Goal: Information Seeking & Learning: Check status

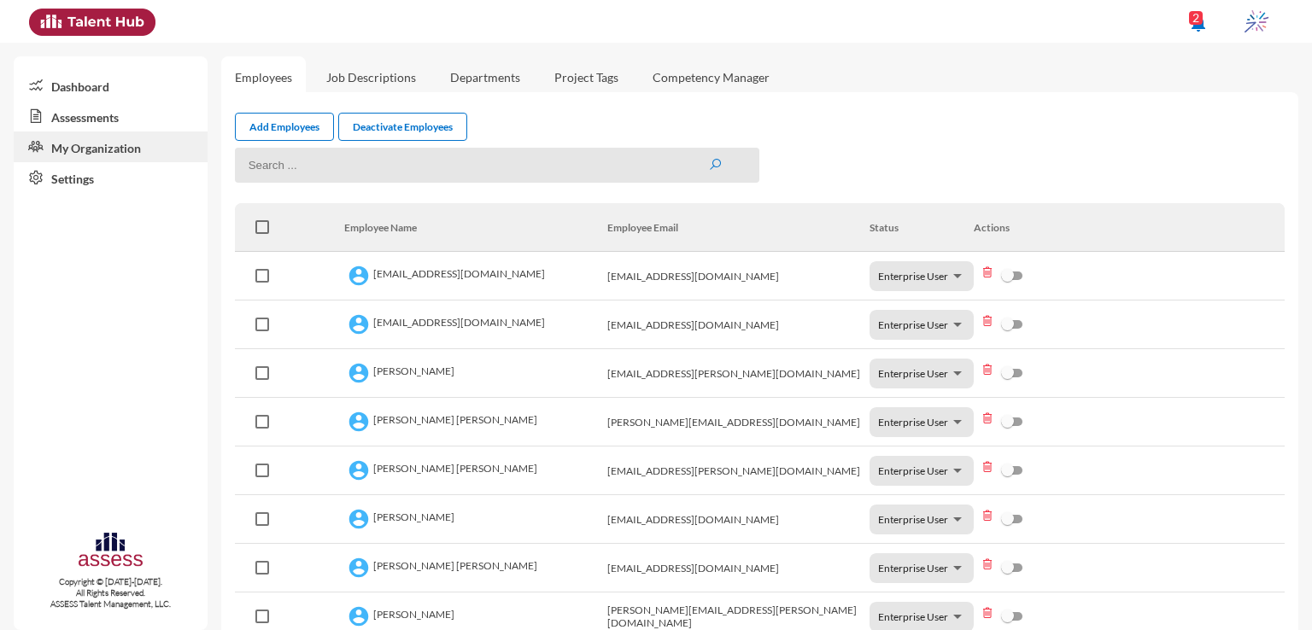
click at [132, 115] on link "Assessments" at bounding box center [111, 116] width 194 height 31
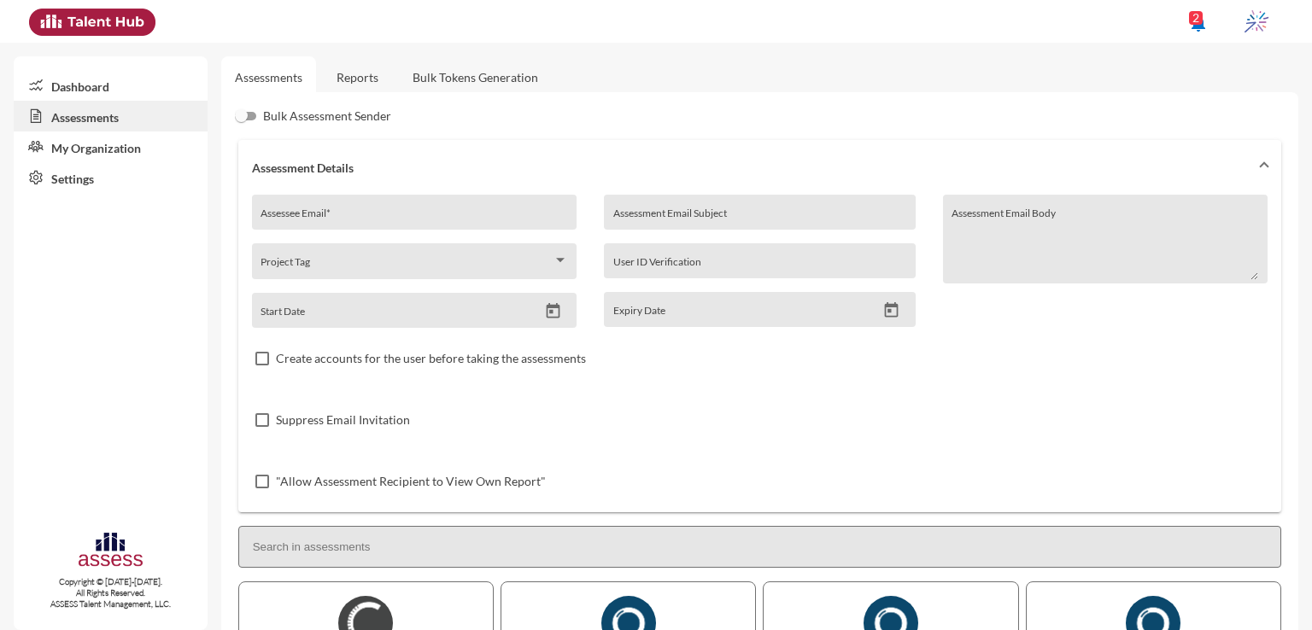
click at [342, 69] on link "Reports" at bounding box center [357, 77] width 69 height 42
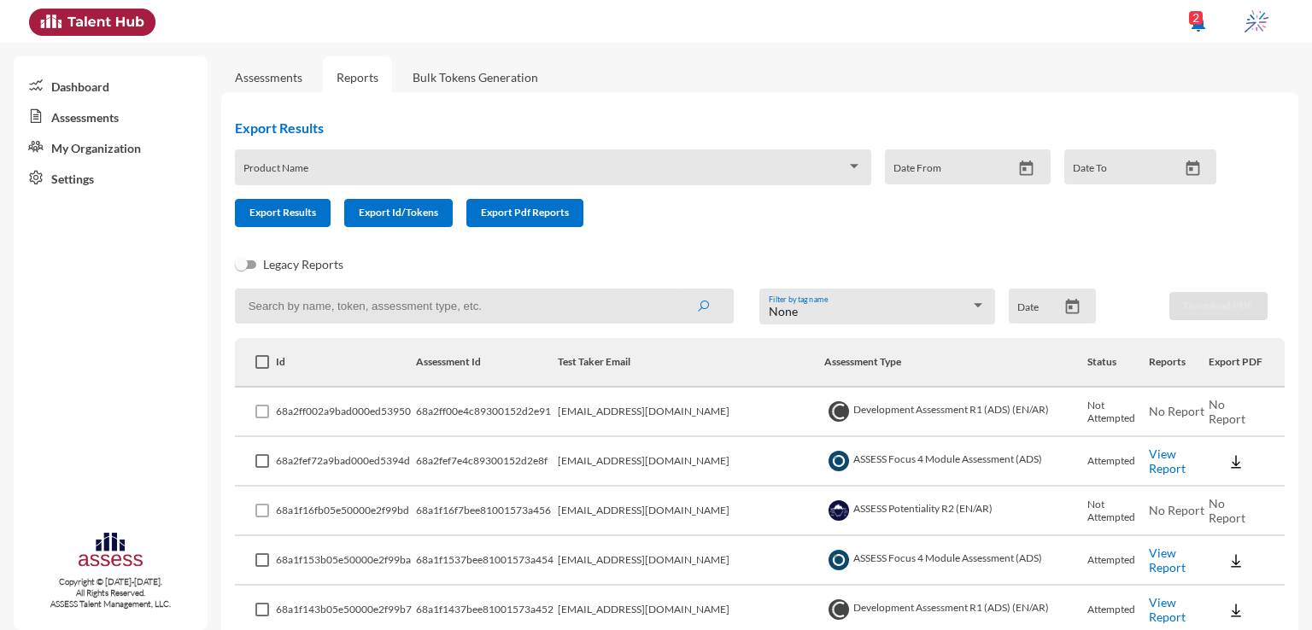
click at [471, 316] on input at bounding box center [484, 306] width 499 height 35
paste input "[EMAIL_ADDRESS][DOMAIN_NAME]"
type input "[EMAIL_ADDRESS][DOMAIN_NAME]"
click at [676, 290] on button "submit" at bounding box center [703, 305] width 55 height 31
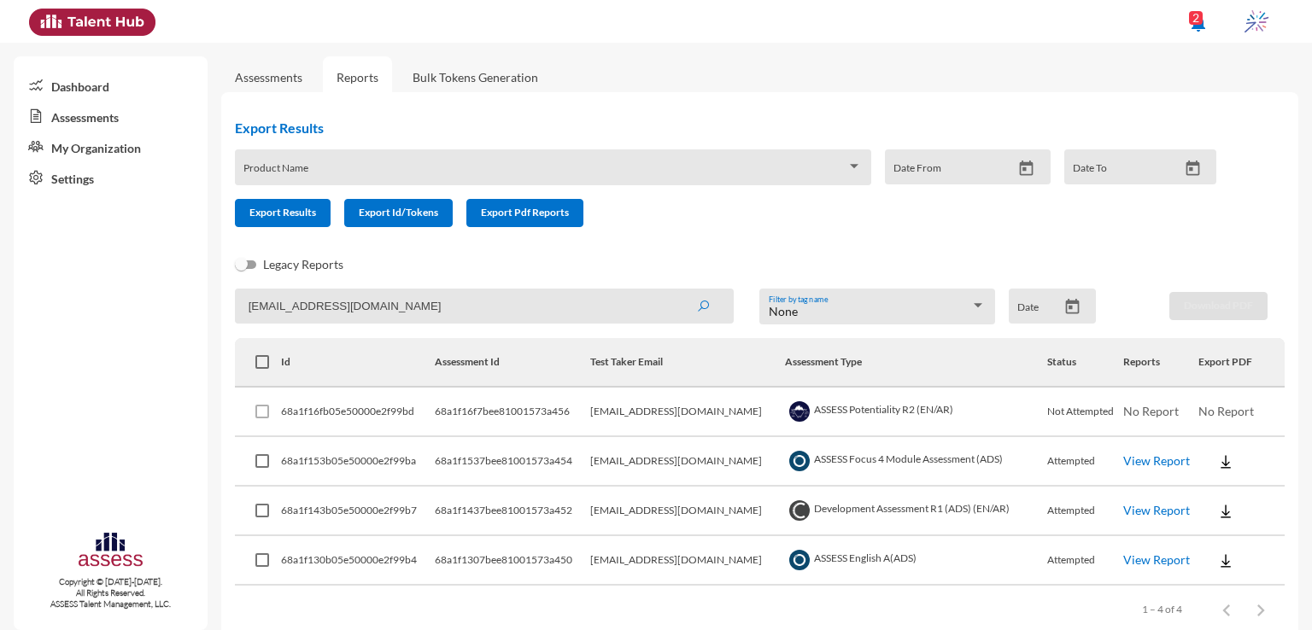
click at [1138, 465] on link "View Report" at bounding box center [1156, 460] width 67 height 15
click at [1156, 513] on link "View Report" at bounding box center [1156, 510] width 67 height 15
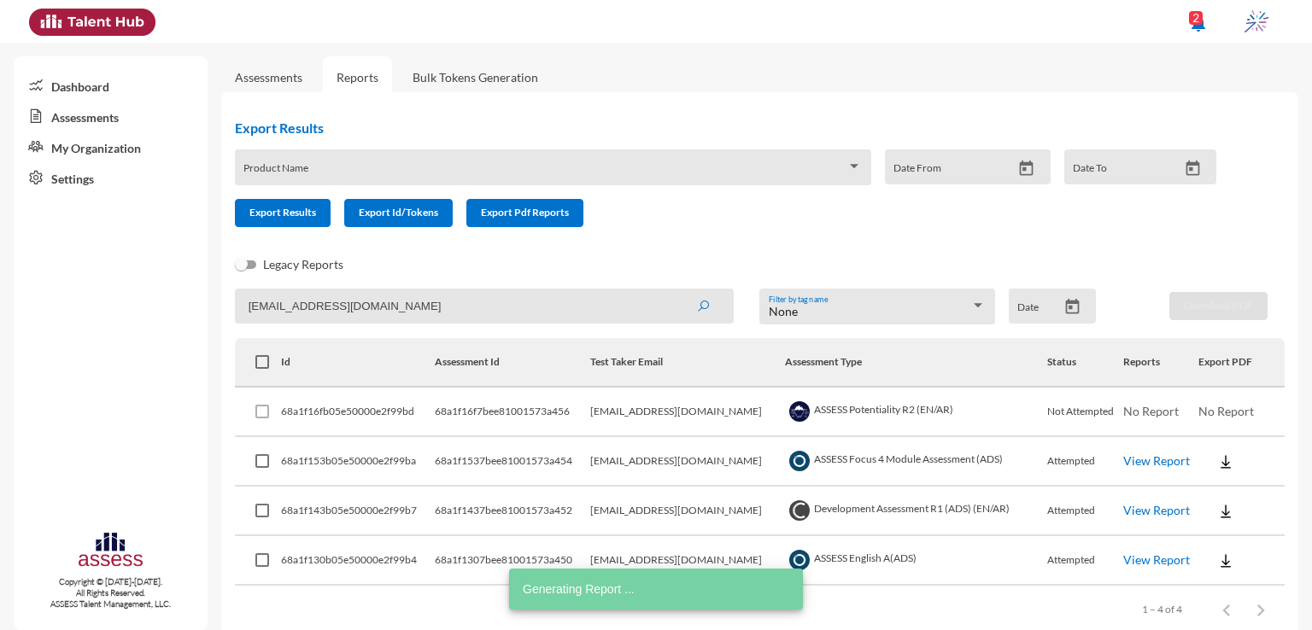
click at [1155, 561] on link "View Report" at bounding box center [1156, 560] width 67 height 15
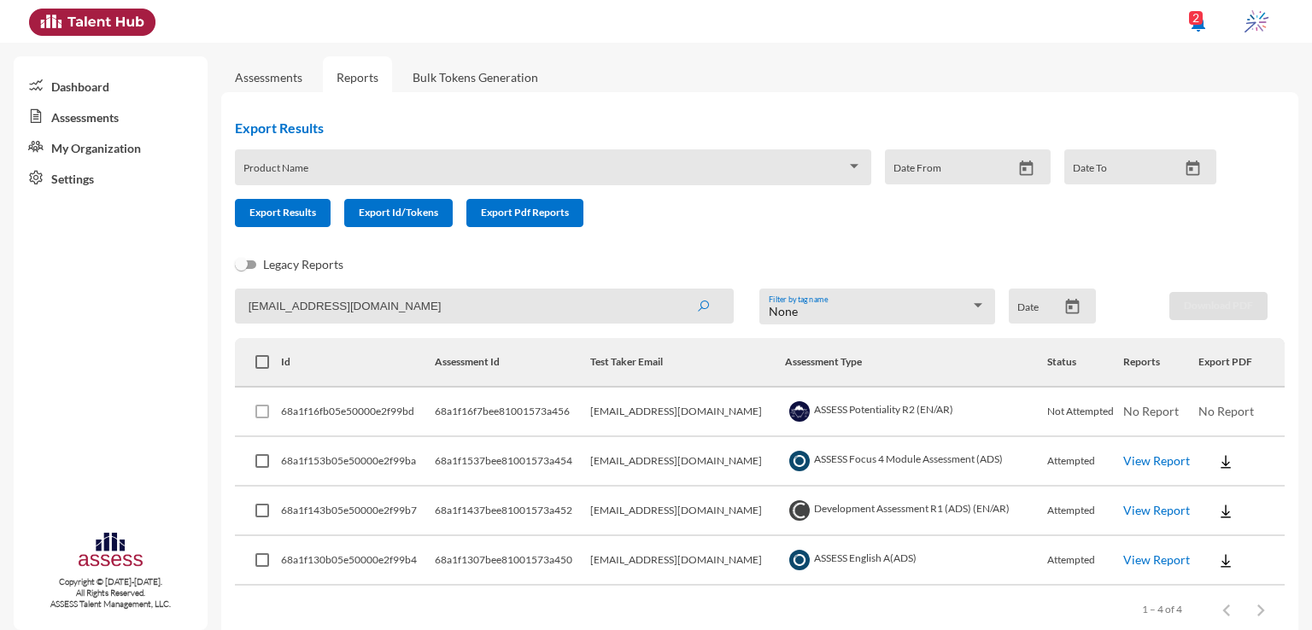
click at [1158, 558] on link "View Report" at bounding box center [1156, 560] width 67 height 15
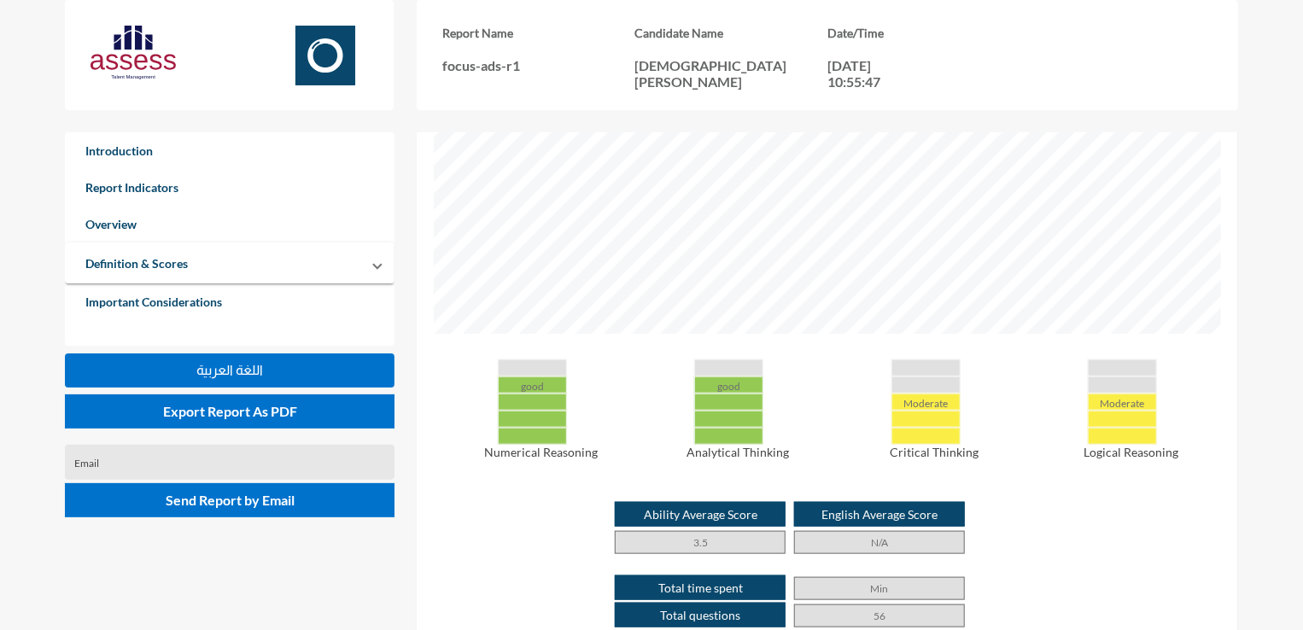
scroll to position [627, 0]
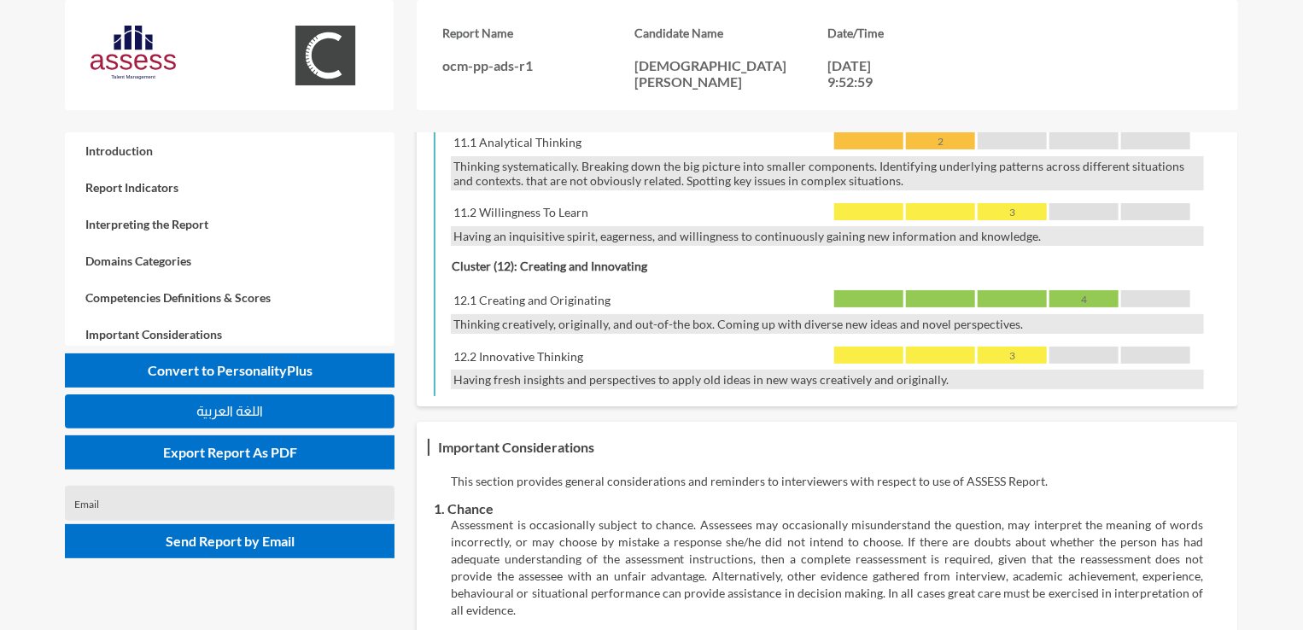
scroll to position [3174, 0]
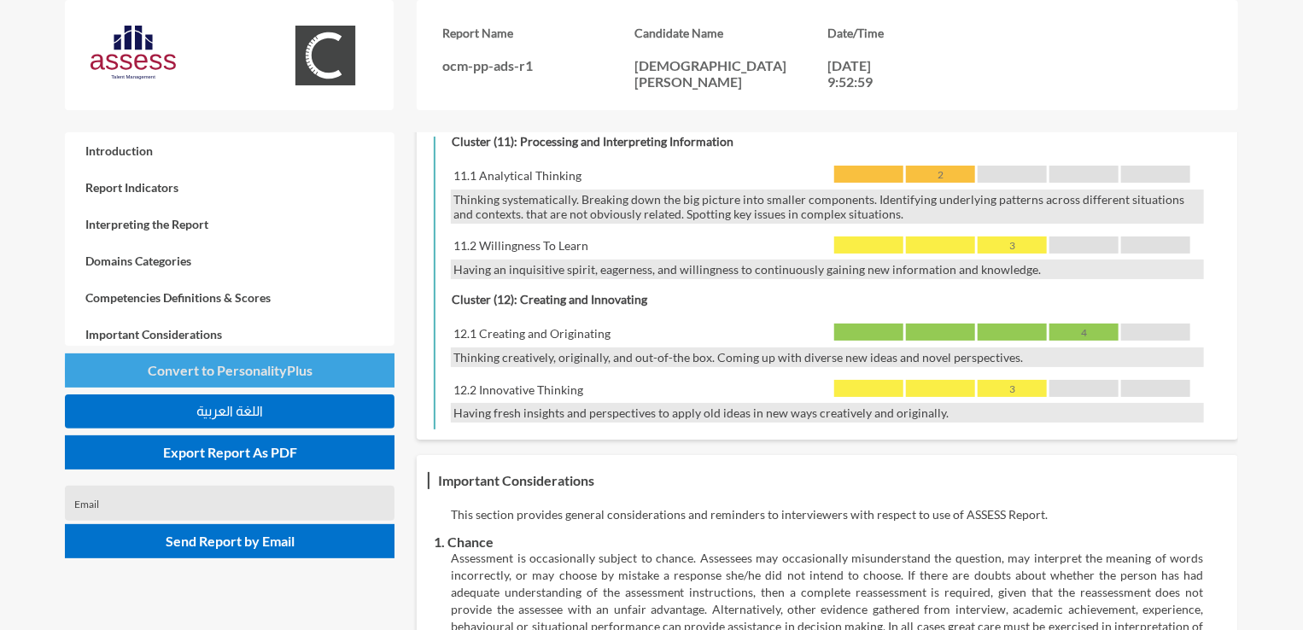
click at [325, 372] on button "Convert to PersonalityPlus" at bounding box center [230, 371] width 330 height 34
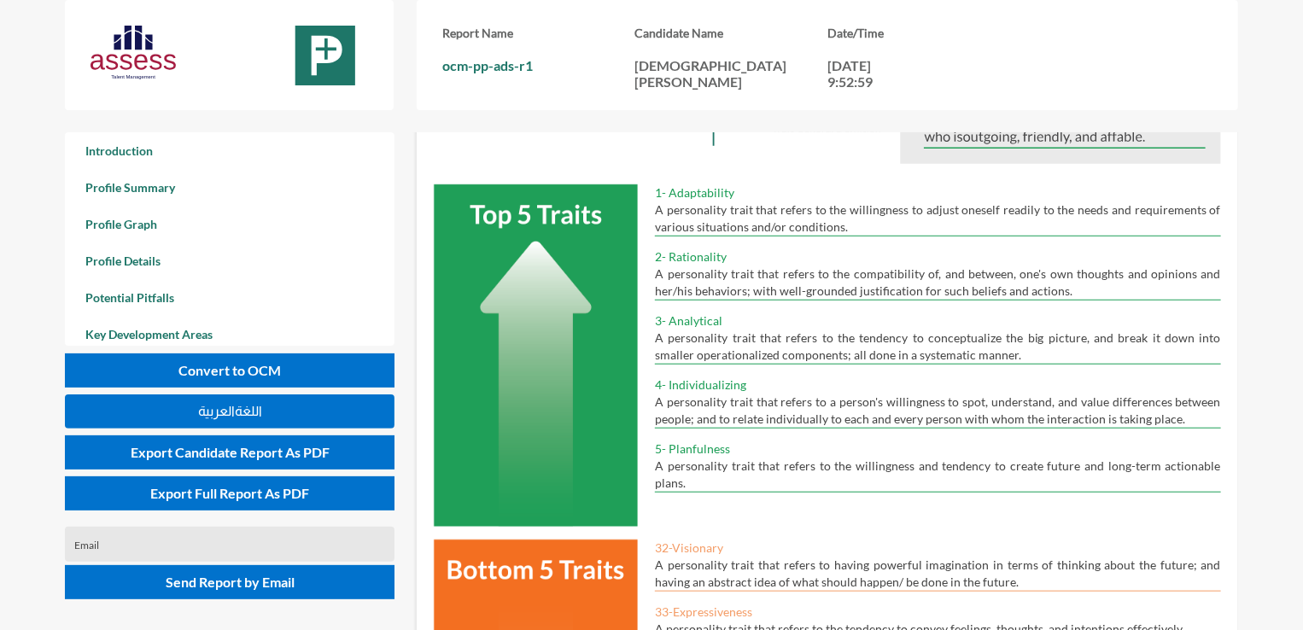
scroll to position [516, 0]
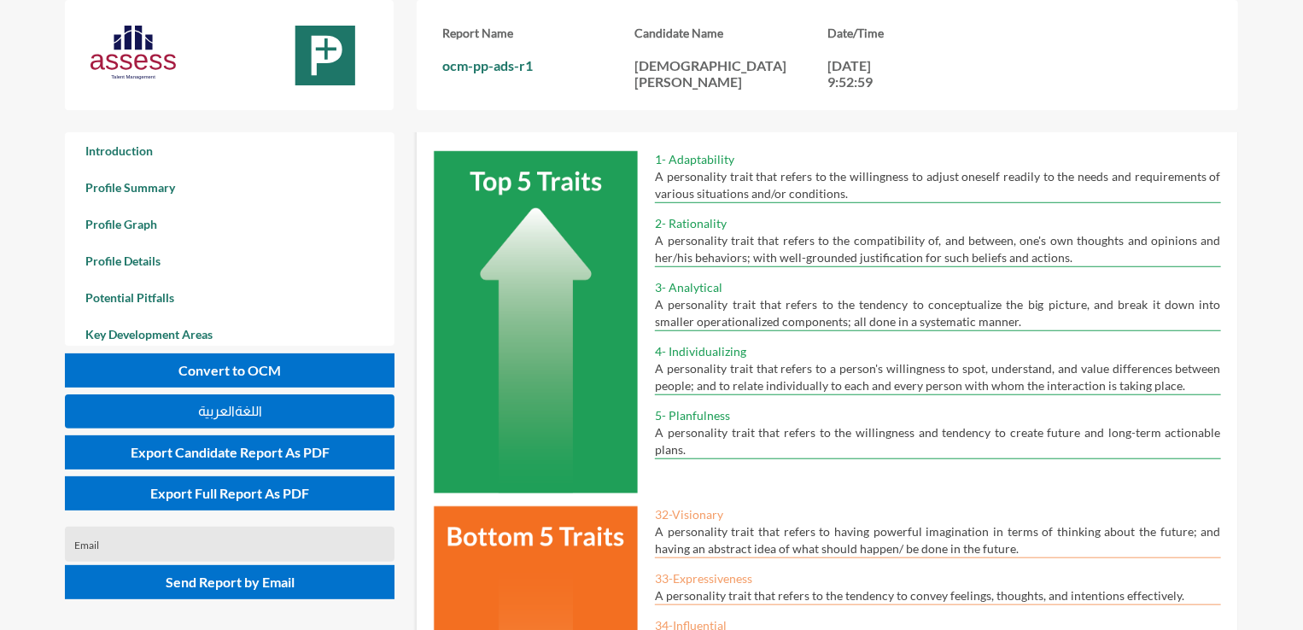
click at [1300, 42] on div "Report Name ocm-pp-ads-r1 Candidate Name Mohamed Othman Date/Time 18-08-2025, 9…" at bounding box center [716, 66] width 1303 height 132
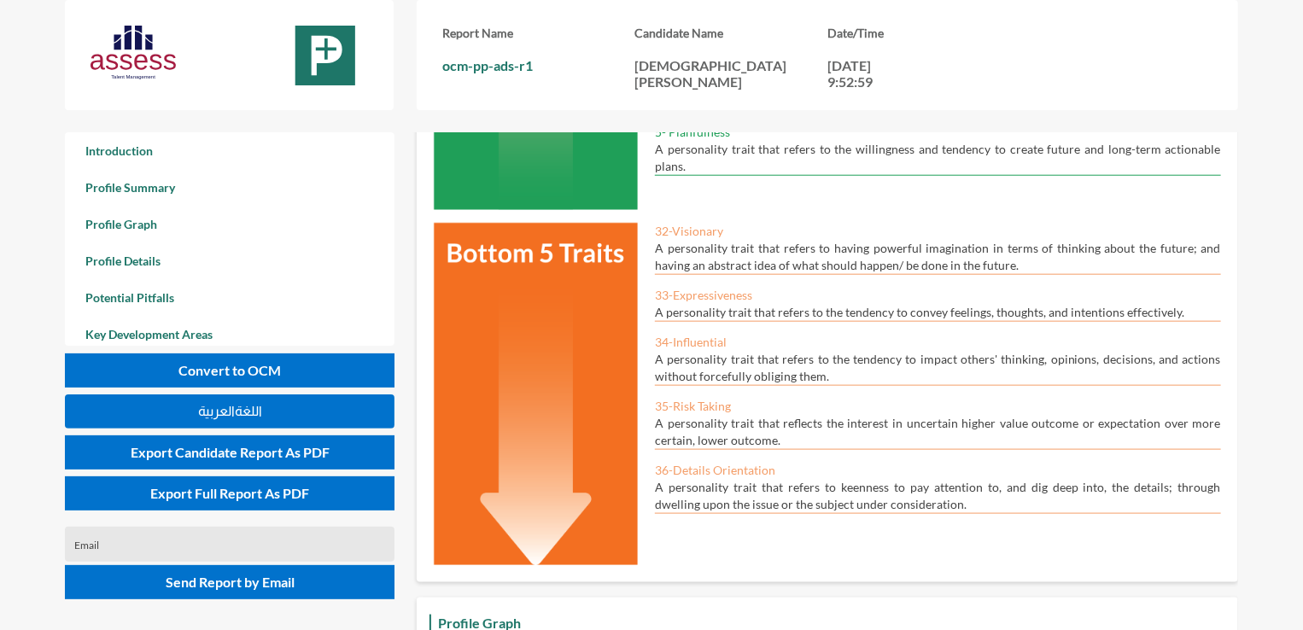
scroll to position [833, 0]
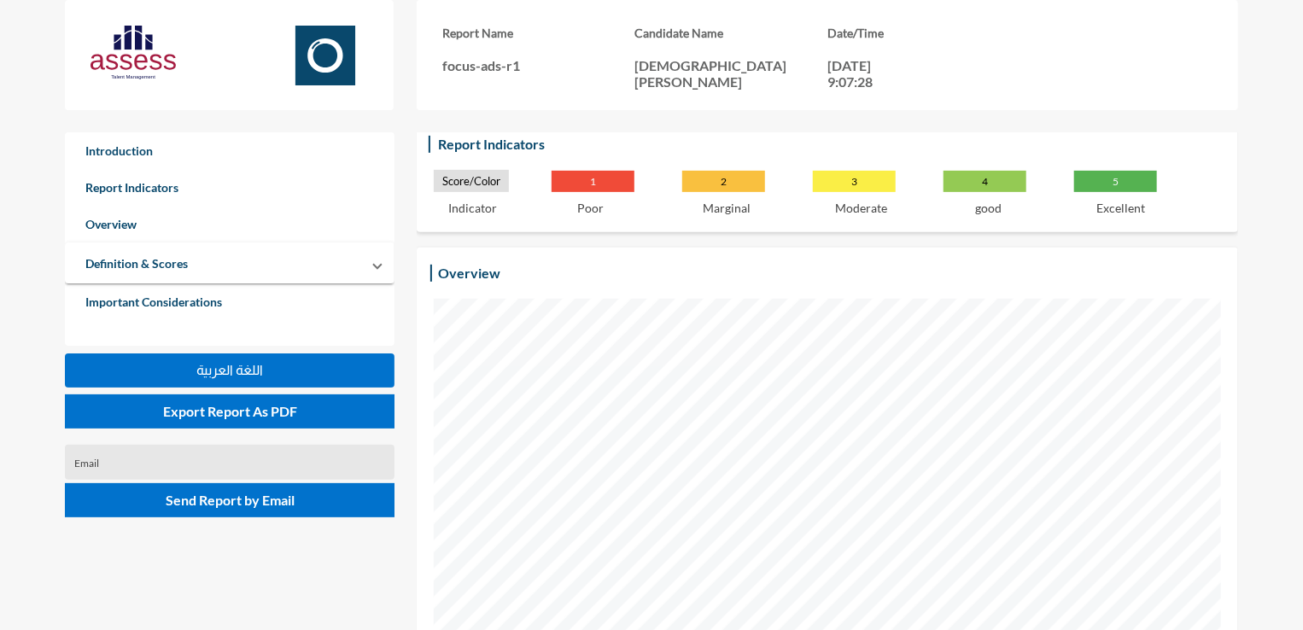
scroll to position [295, 0]
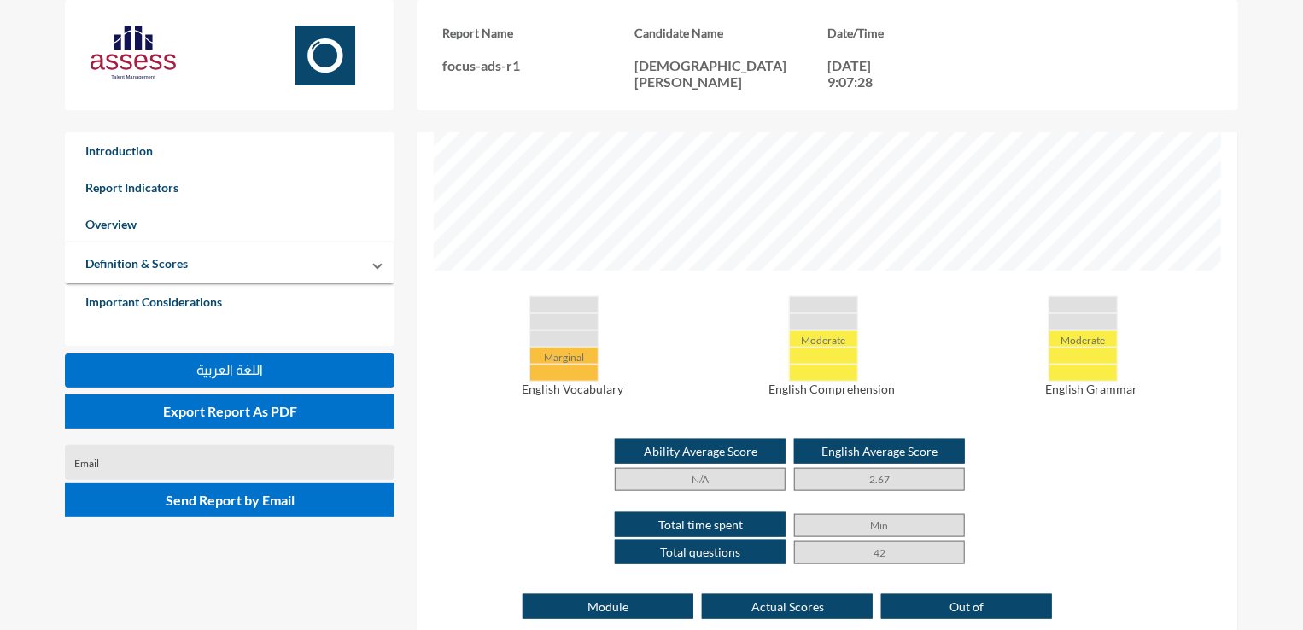
scroll to position [711, 0]
